Goal: Transaction & Acquisition: Purchase product/service

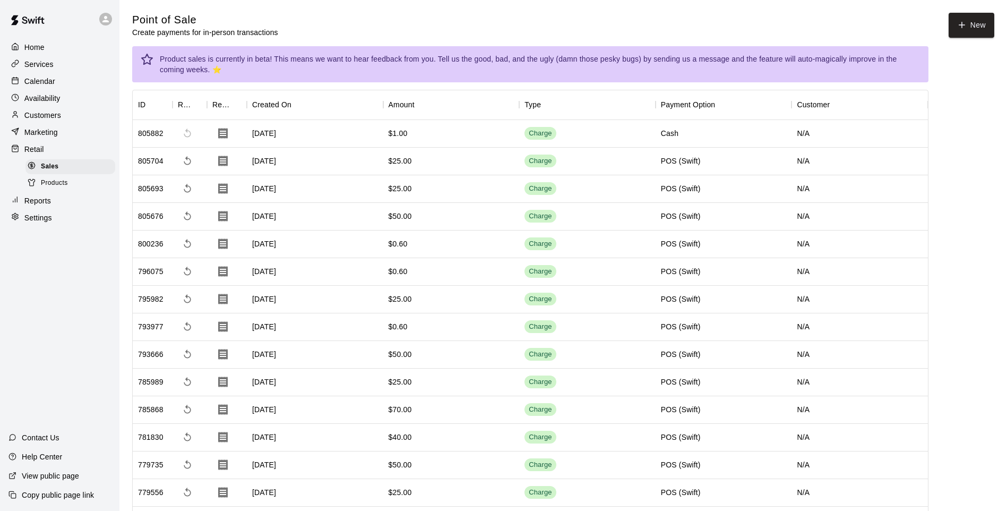
click at [61, 88] on div "Calendar" at bounding box center [59, 81] width 102 height 16
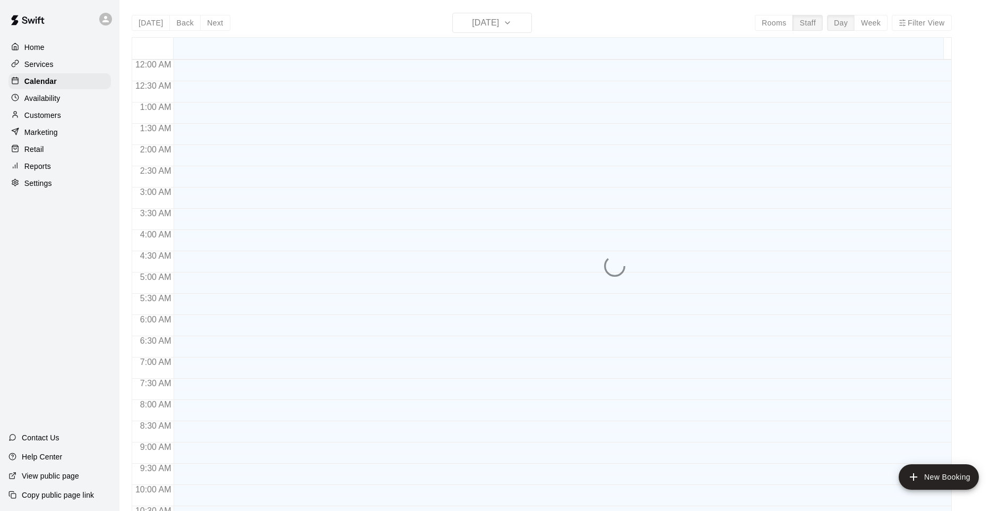
scroll to position [556, 0]
click at [56, 73] on div "Home Services Calendar Availability Customers Marketing Retail Reports Settings" at bounding box center [59, 115] width 119 height 154
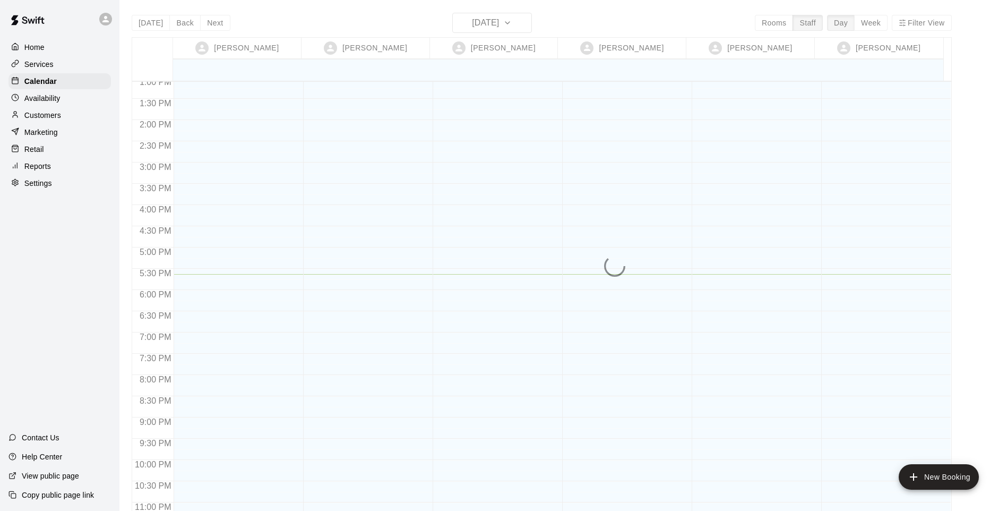
click at [56, 69] on div "Services" at bounding box center [59, 64] width 102 height 16
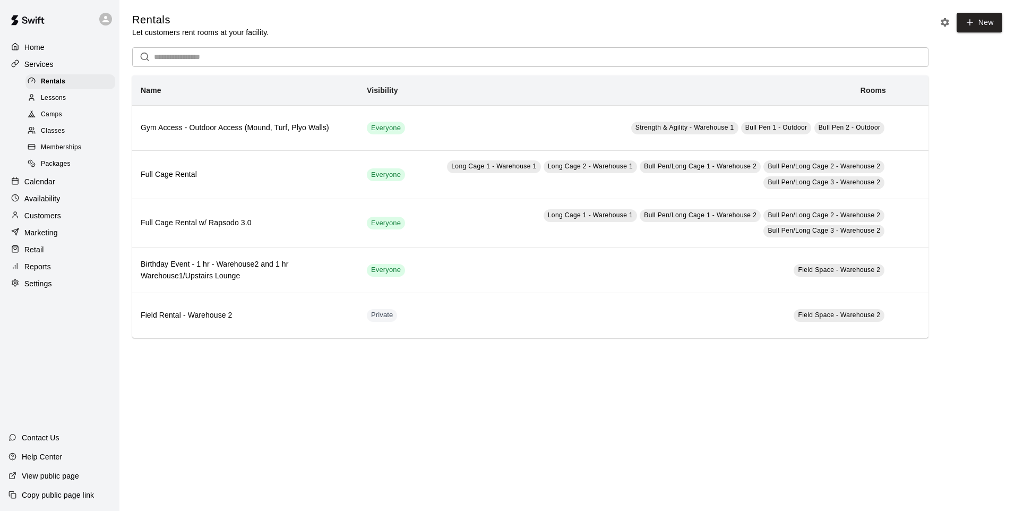
click at [40, 251] on p "Retail" at bounding box center [34, 249] width 20 height 11
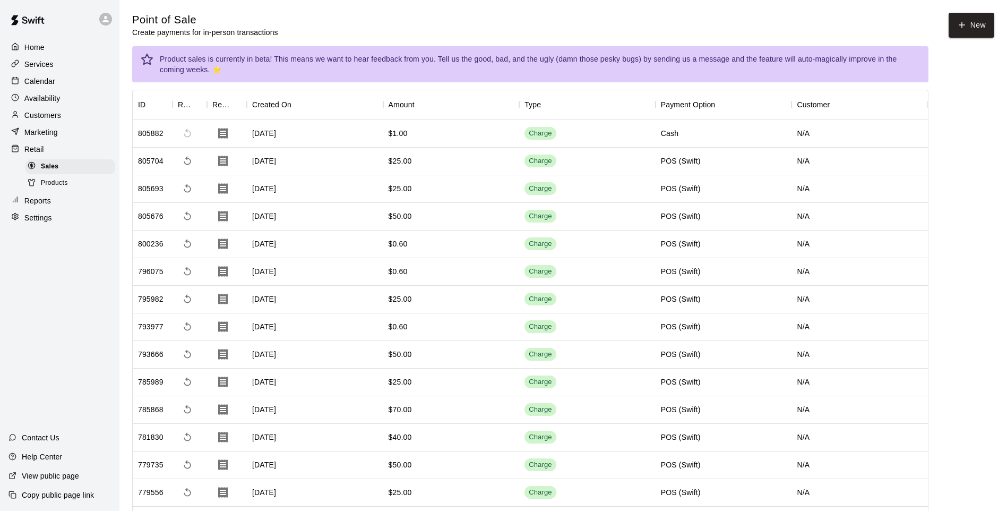
click at [973, 20] on button "New" at bounding box center [972, 25] width 46 height 25
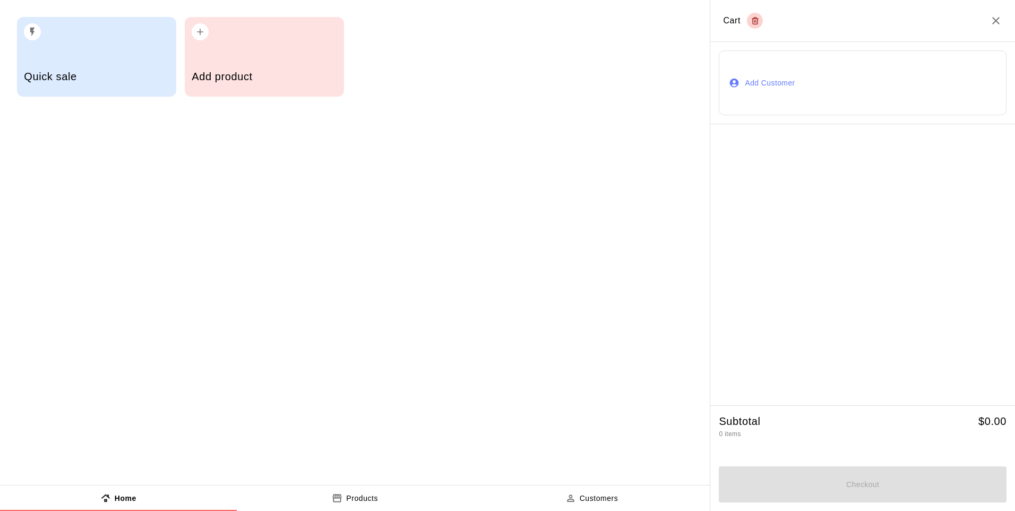
click at [149, 72] on h5 "Quick sale" at bounding box center [96, 77] width 145 height 14
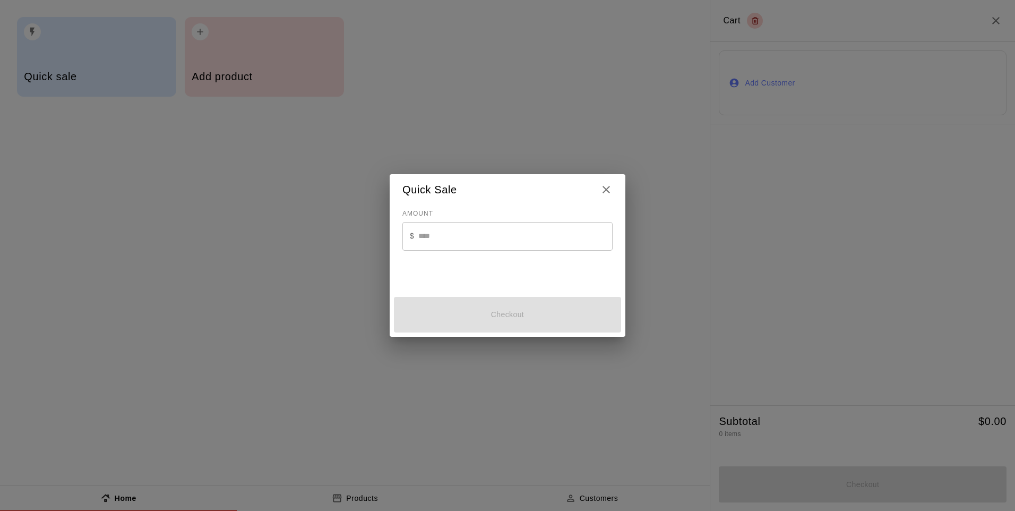
click at [452, 242] on input "text" at bounding box center [515, 236] width 194 height 28
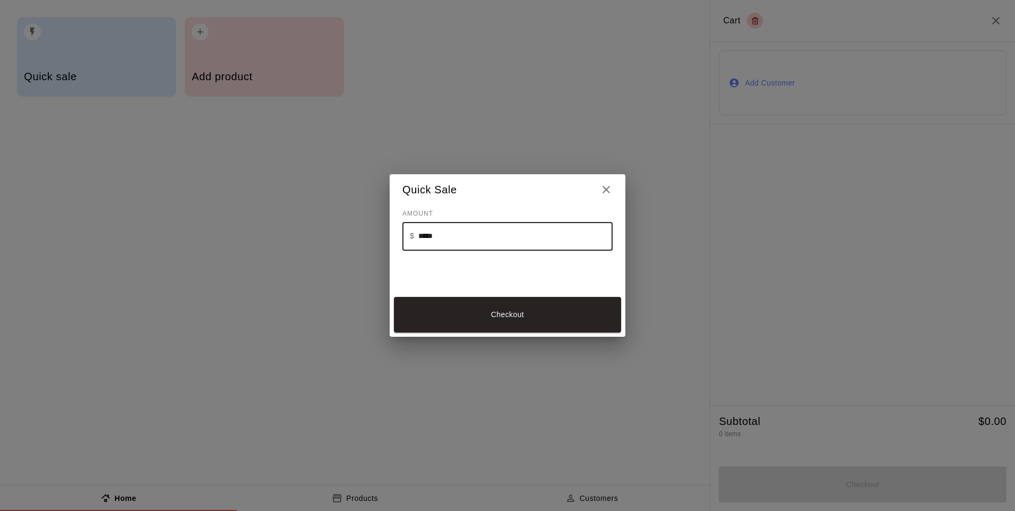
type input "*****"
click at [457, 317] on button "Checkout" at bounding box center [507, 315] width 227 height 36
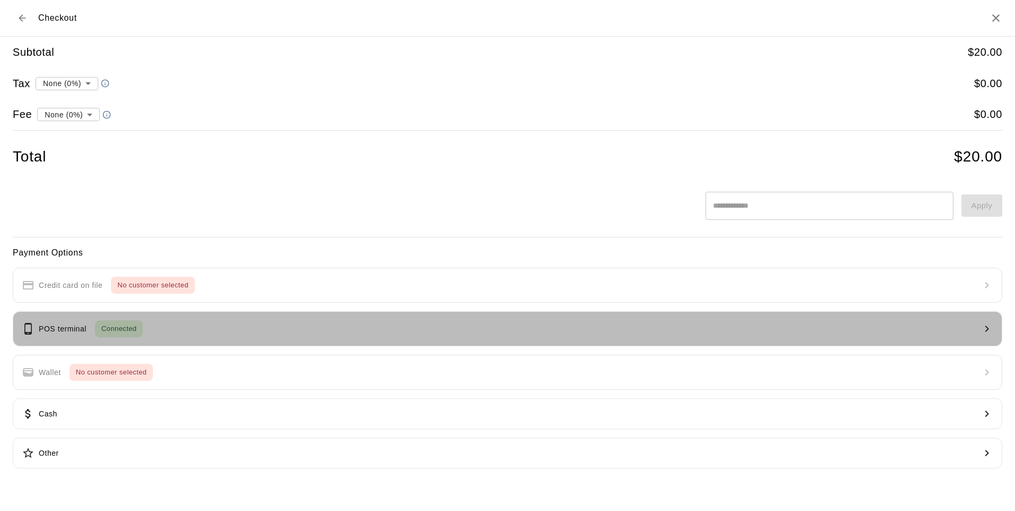
click at [921, 329] on button "POS terminal Connected" at bounding box center [508, 328] width 990 height 35
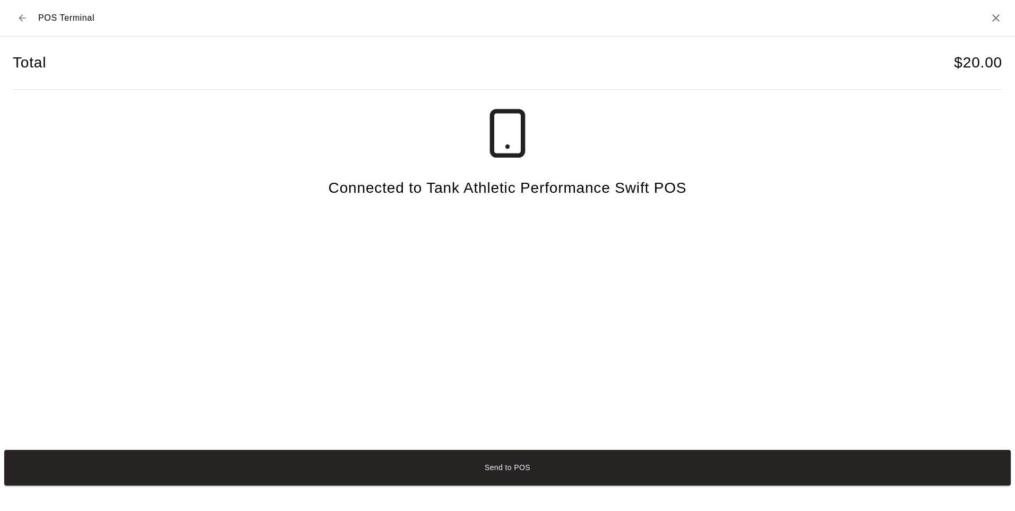
click at [499, 477] on button "Send to POS" at bounding box center [507, 468] width 1007 height 36
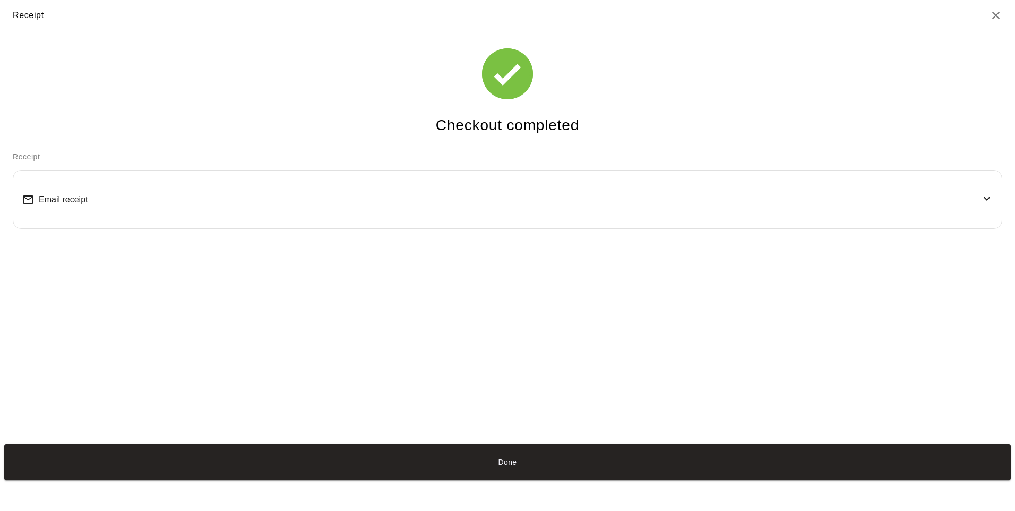
click at [551, 465] on button "Done" at bounding box center [507, 462] width 1007 height 36
